Goal: Information Seeking & Learning: Find specific fact

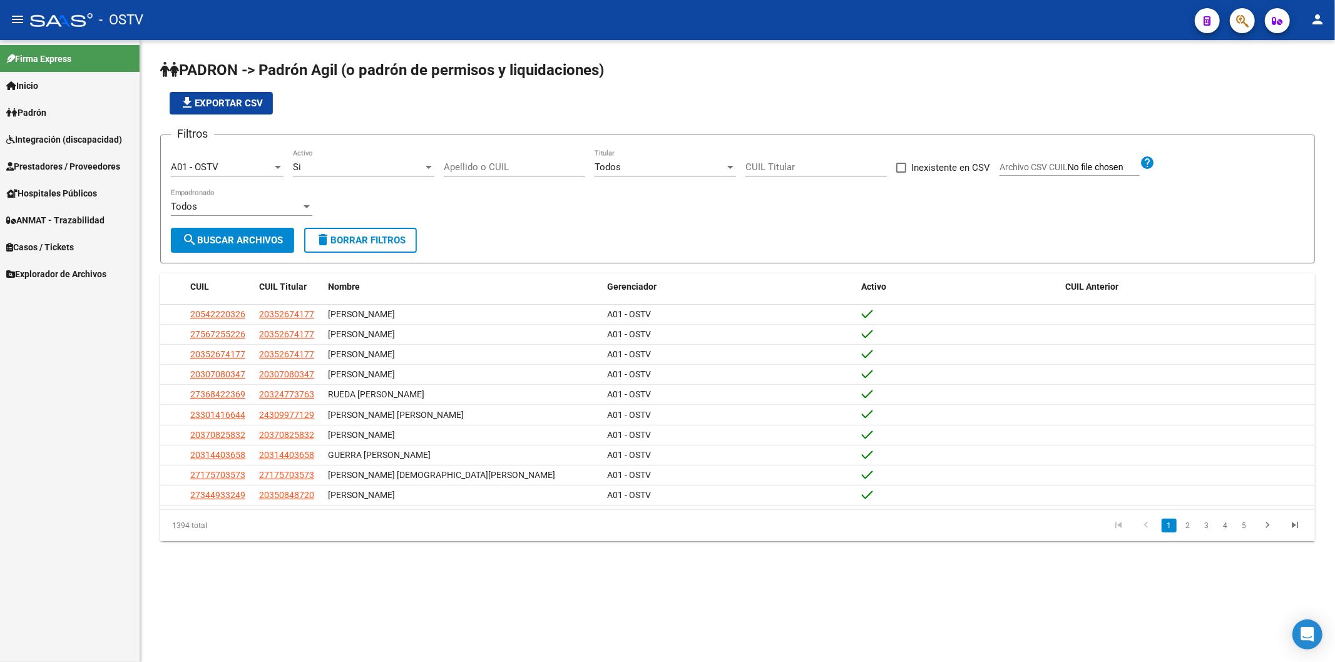
click at [452, 106] on div "file_download Exportar CSV" at bounding box center [737, 103] width 1154 height 23
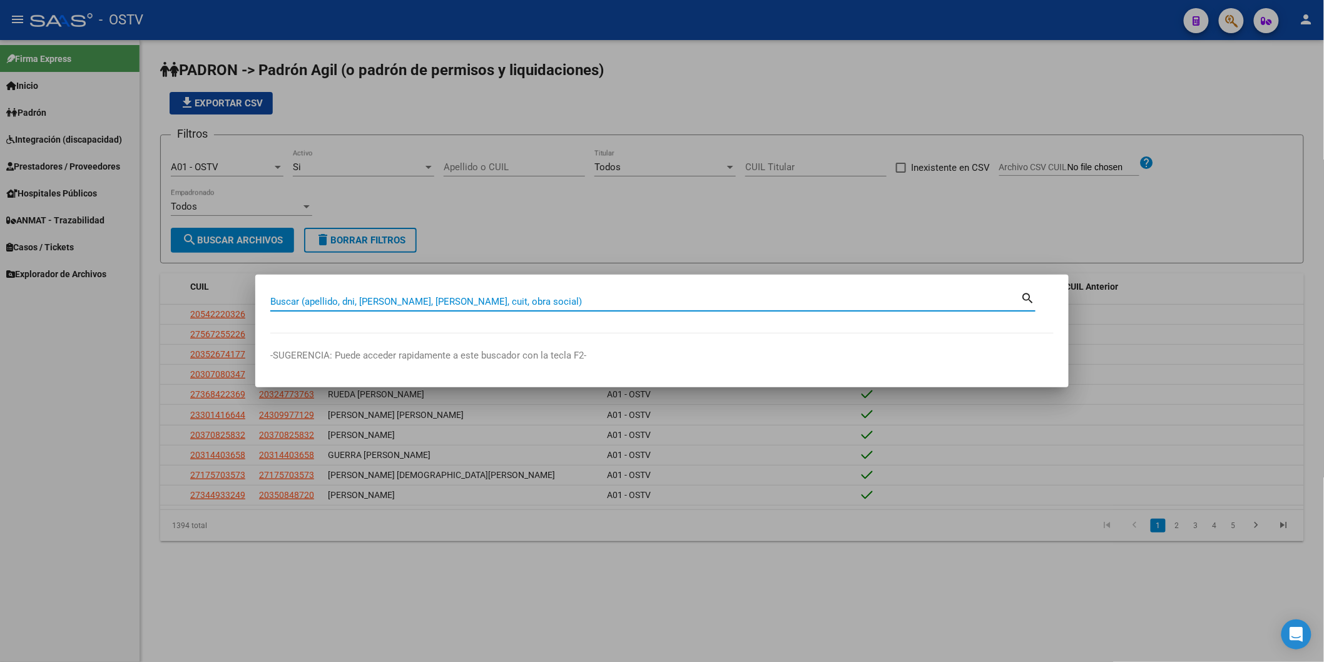
paste input "49805773"
type input "49805773"
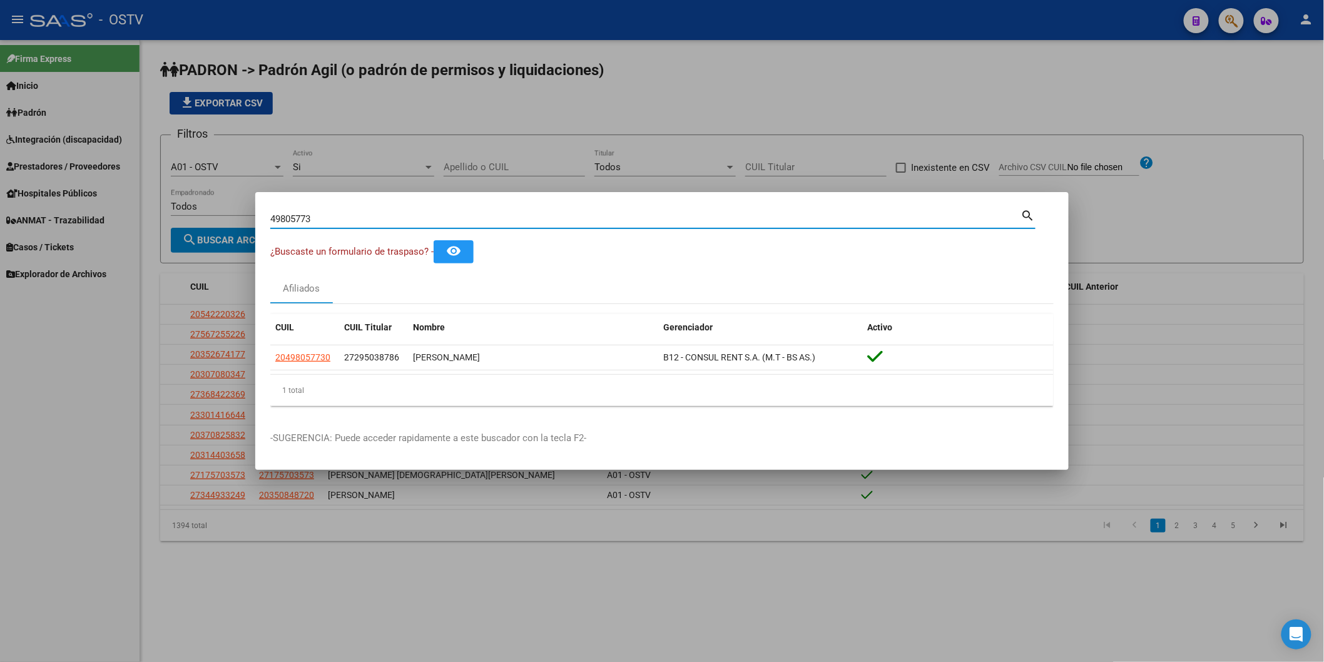
click at [492, 173] on div at bounding box center [662, 331] width 1324 height 662
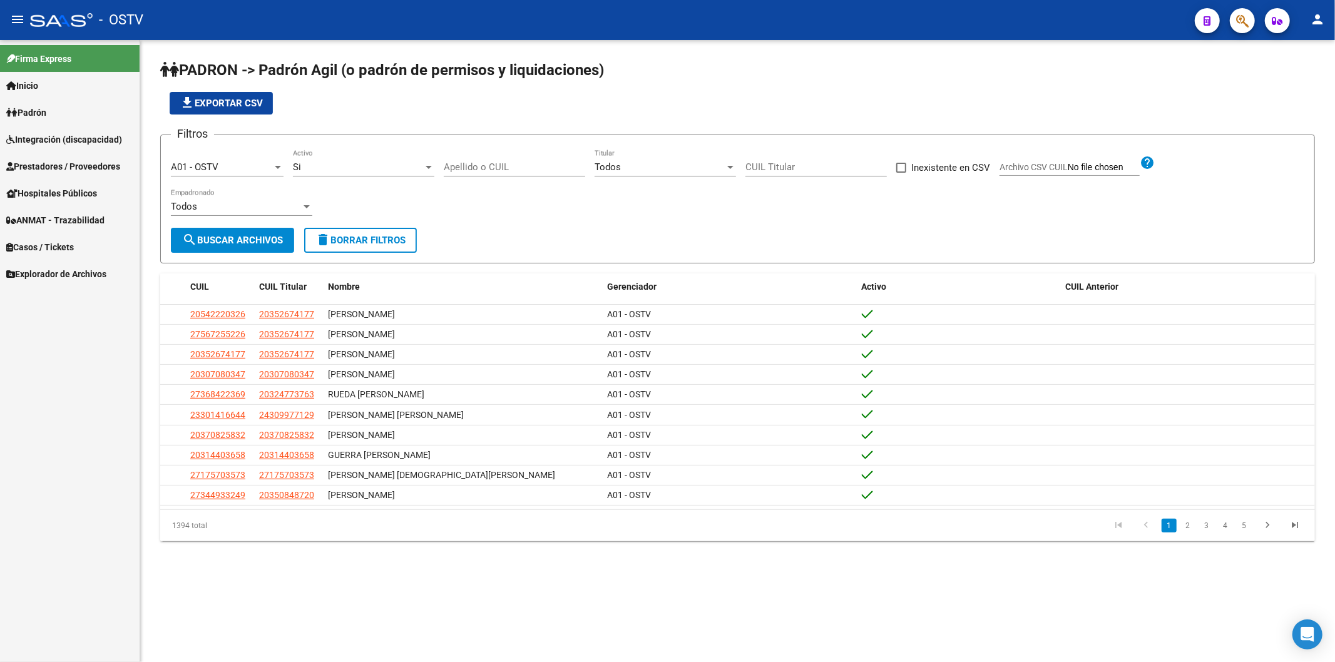
click at [491, 171] on input "Apellido o CUIL" at bounding box center [514, 166] width 141 height 11
type input "[PERSON_NAME]"
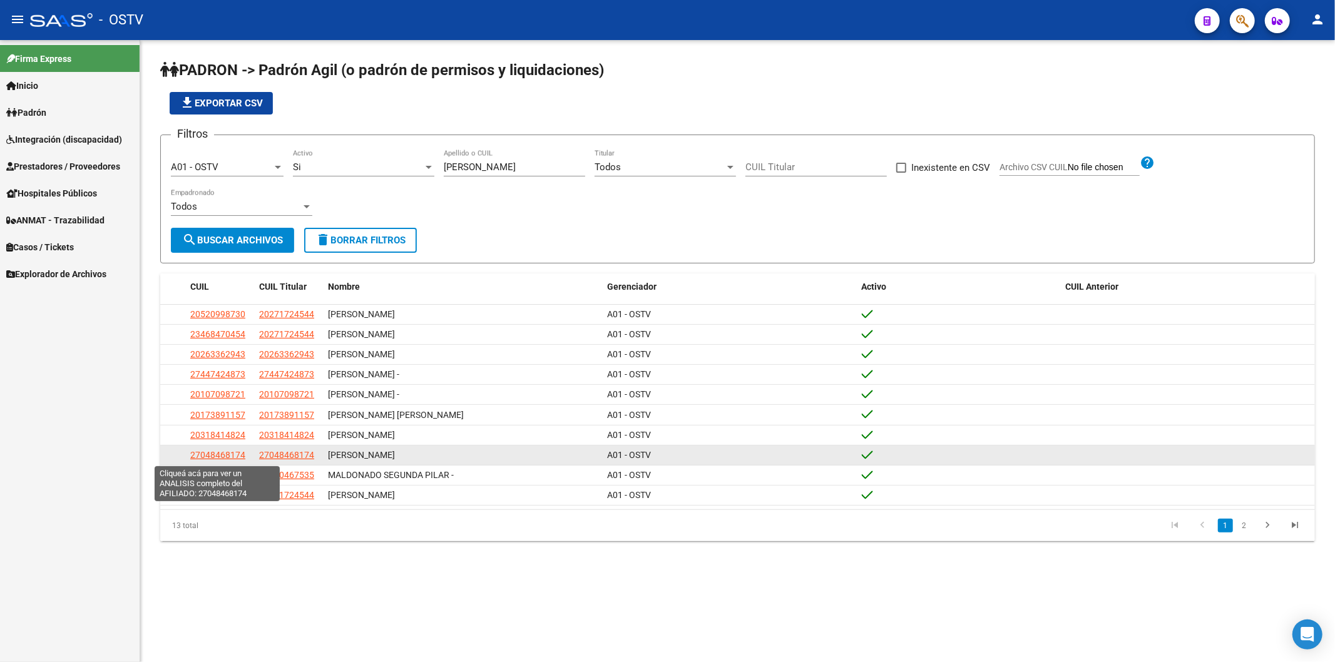
click at [240, 452] on span "27048468174" at bounding box center [217, 455] width 55 height 10
type textarea "27048468174"
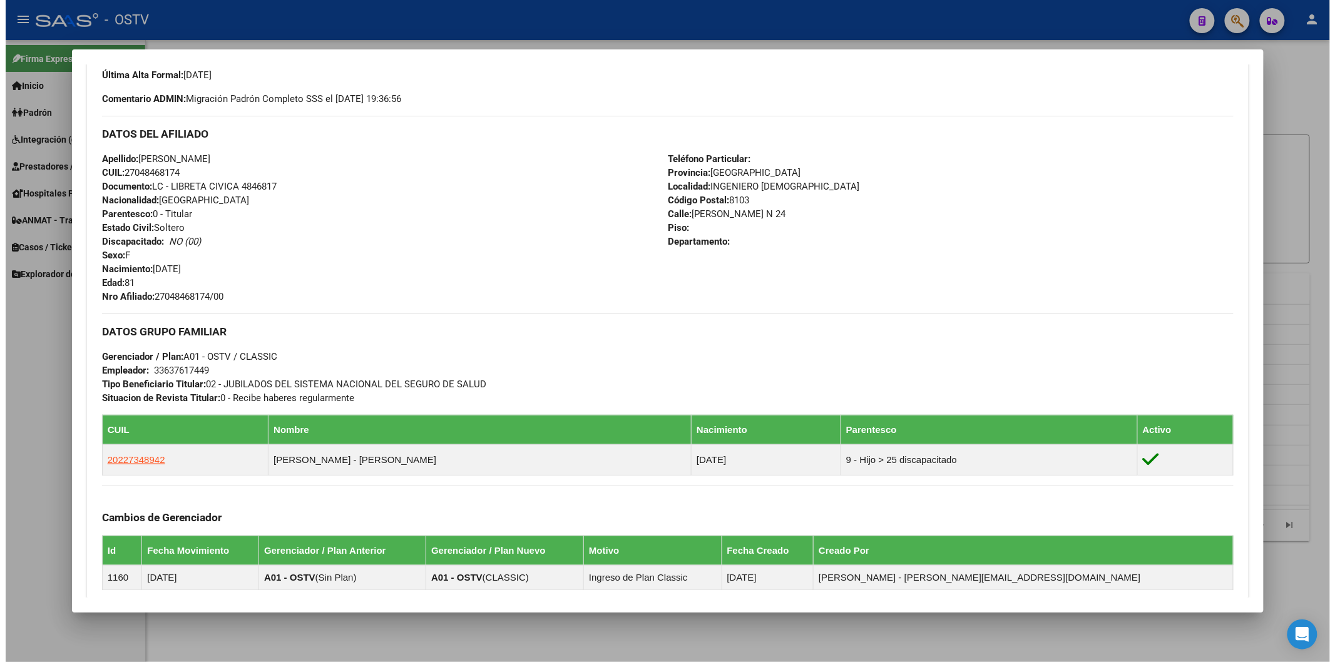
scroll to position [347, 0]
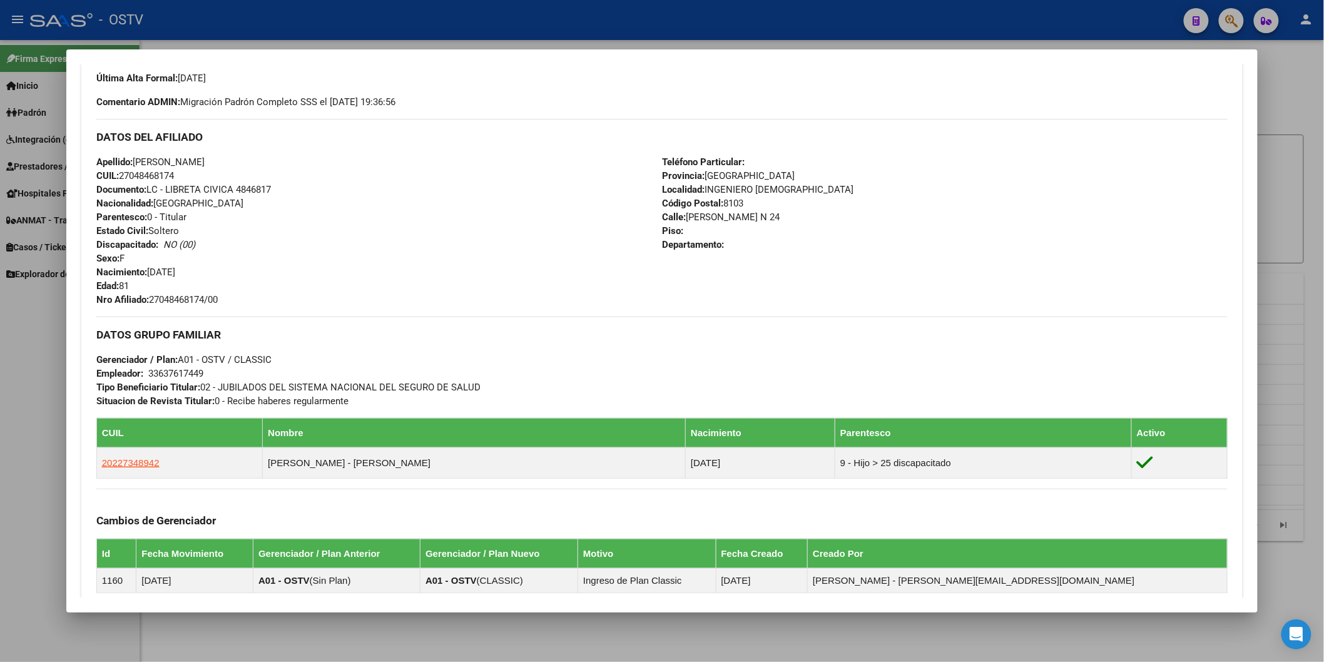
drag, startPoint x: 702, startPoint y: 188, endPoint x: 793, endPoint y: 185, distance: 91.4
click at [793, 185] on div "Teléfono Particular: Provincia: [GEOGRAPHIC_DATA] Localidad: INGENIERO [PERSON_…" at bounding box center [945, 230] width 566 height 151
copy span "INGENIERO [DEMOGRAPHIC_DATA]"
click at [201, 11] on div at bounding box center [662, 331] width 1324 height 662
